Goal: Find specific page/section

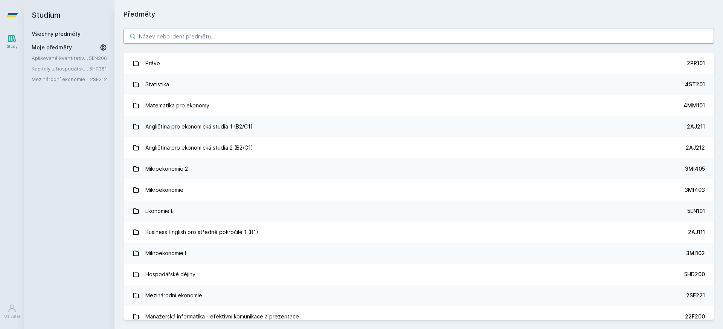
click at [411, 35] on input "search" at bounding box center [419, 36] width 591 height 15
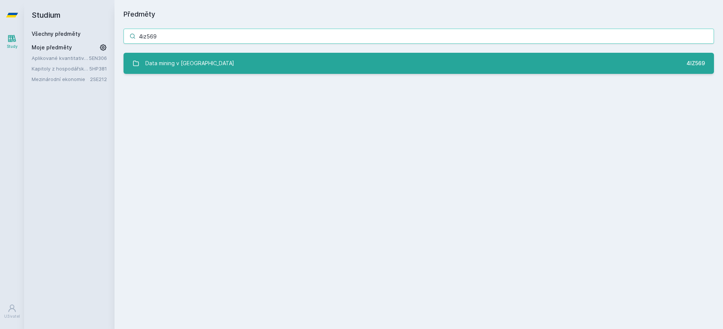
type input "4iz569"
click at [433, 55] on link "Data mining v cloudu 4IZ569" at bounding box center [419, 63] width 591 height 21
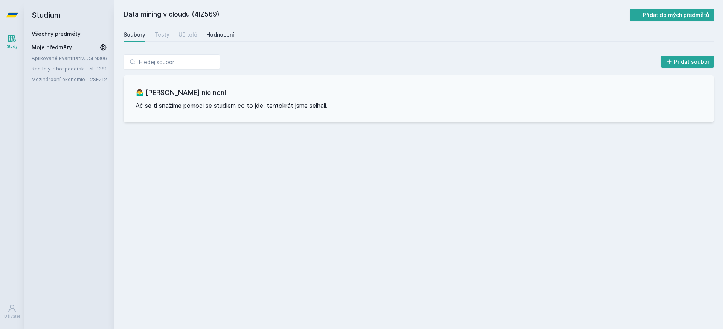
click at [223, 33] on div "Hodnocení" at bounding box center [220, 35] width 28 height 8
click at [185, 37] on div "Učitelé" at bounding box center [188, 35] width 19 height 8
